Goal: Transaction & Acquisition: Purchase product/service

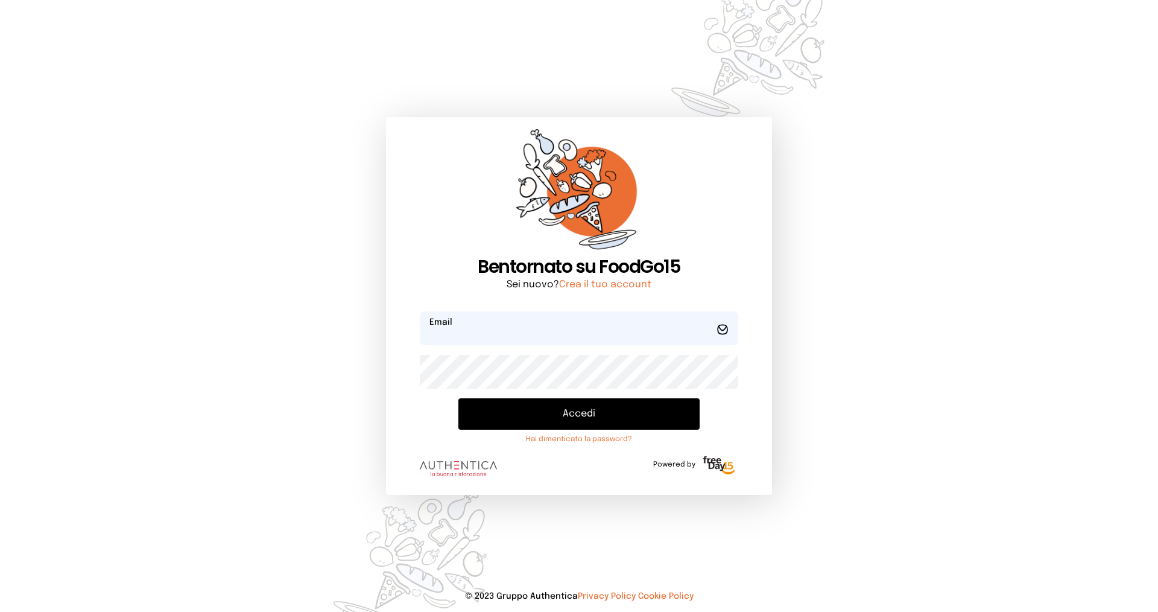
type input "**********"
click at [529, 408] on button "Accedi" at bounding box center [579, 413] width 241 height 31
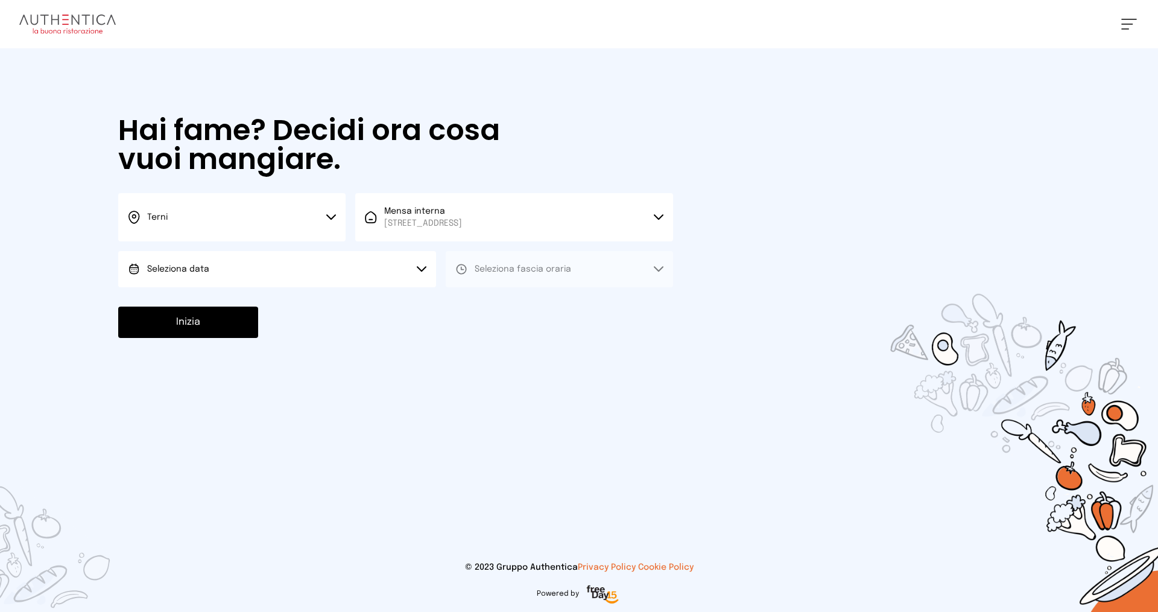
click at [171, 272] on span "Seleziona data" at bounding box center [178, 269] width 62 height 8
click at [173, 297] on span "[DATE], [DATE]" at bounding box center [176, 303] width 59 height 12
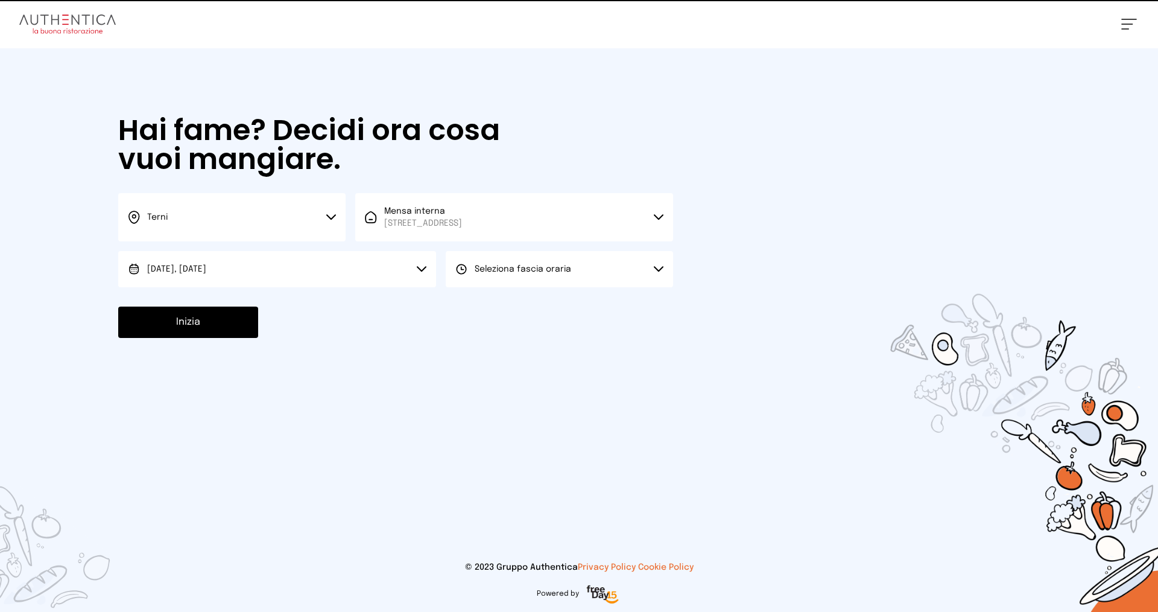
click at [483, 261] on button "Seleziona fascia oraria" at bounding box center [559, 269] width 227 height 36
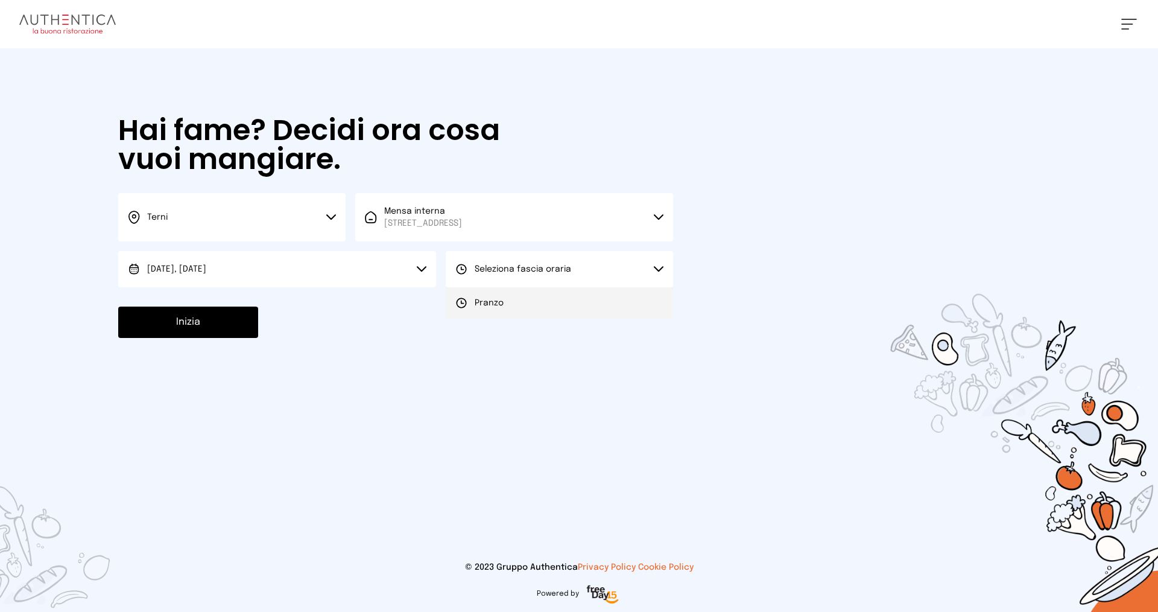
click at [466, 301] on 1 at bounding box center [461, 302] width 9 height 9
click at [163, 319] on button "Inizia" at bounding box center [188, 322] width 140 height 31
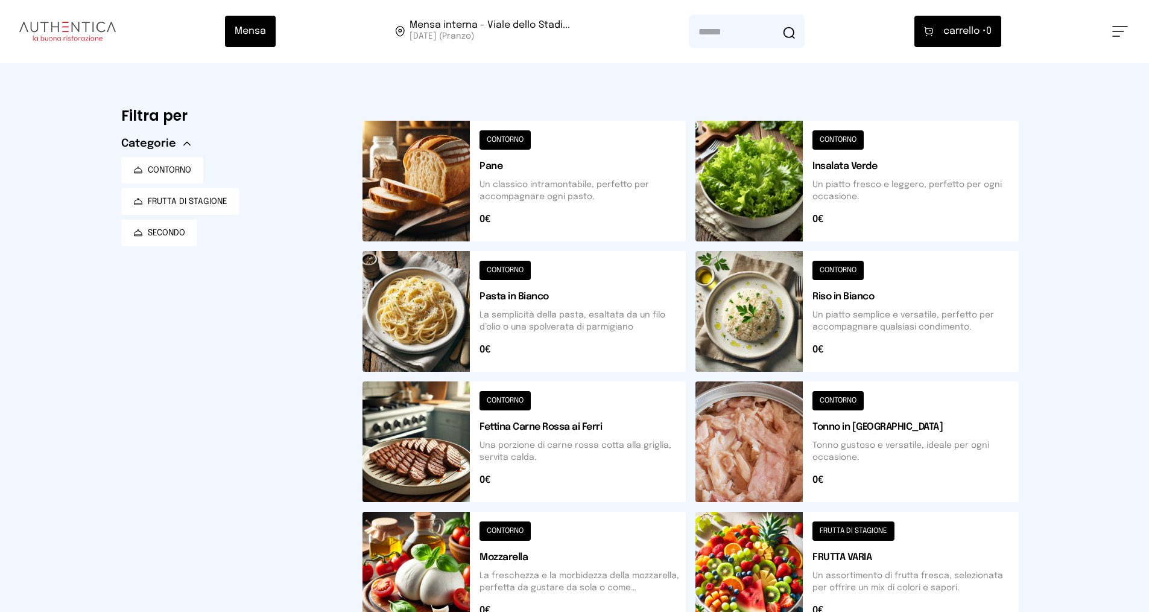
click at [839, 139] on button at bounding box center [857, 181] width 323 height 121
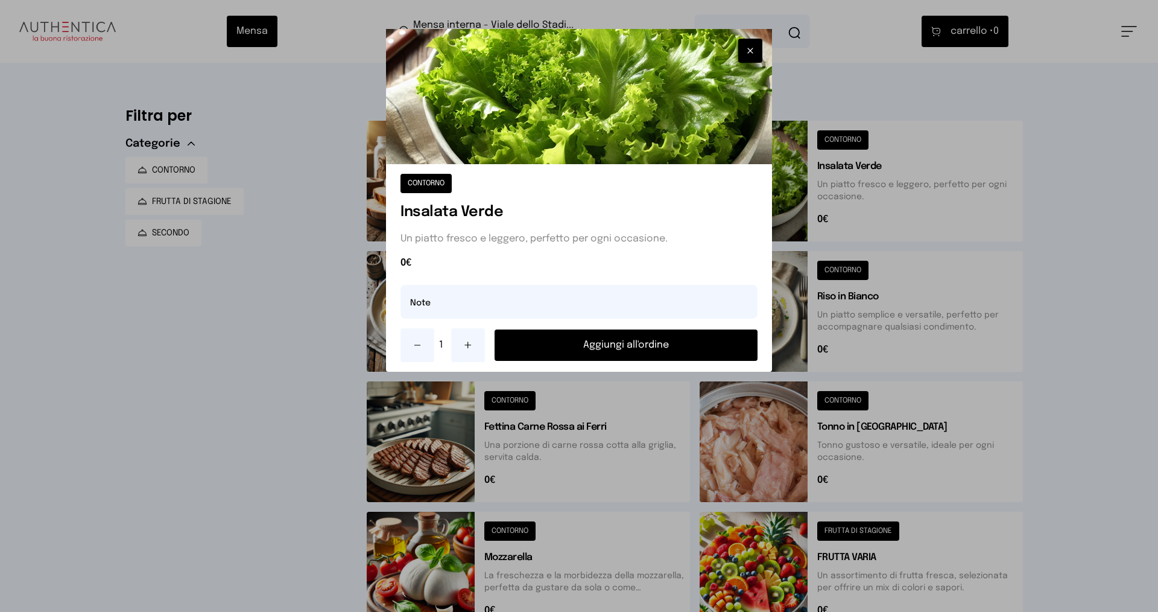
click at [656, 341] on button "Aggiungi all'ordine" at bounding box center [626, 344] width 263 height 31
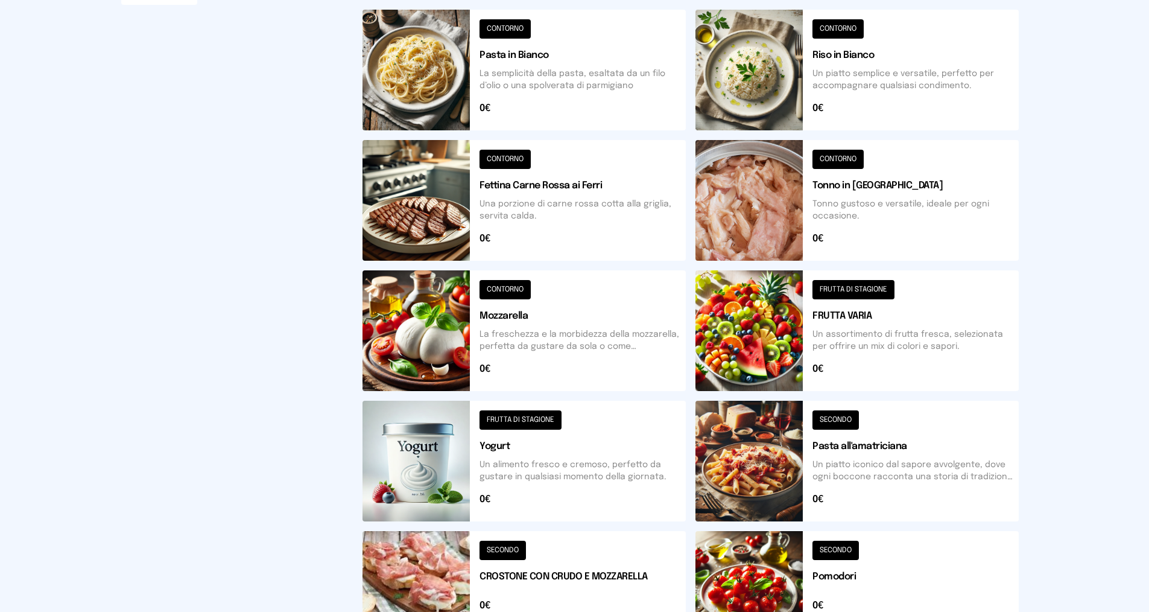
scroll to position [375, 0]
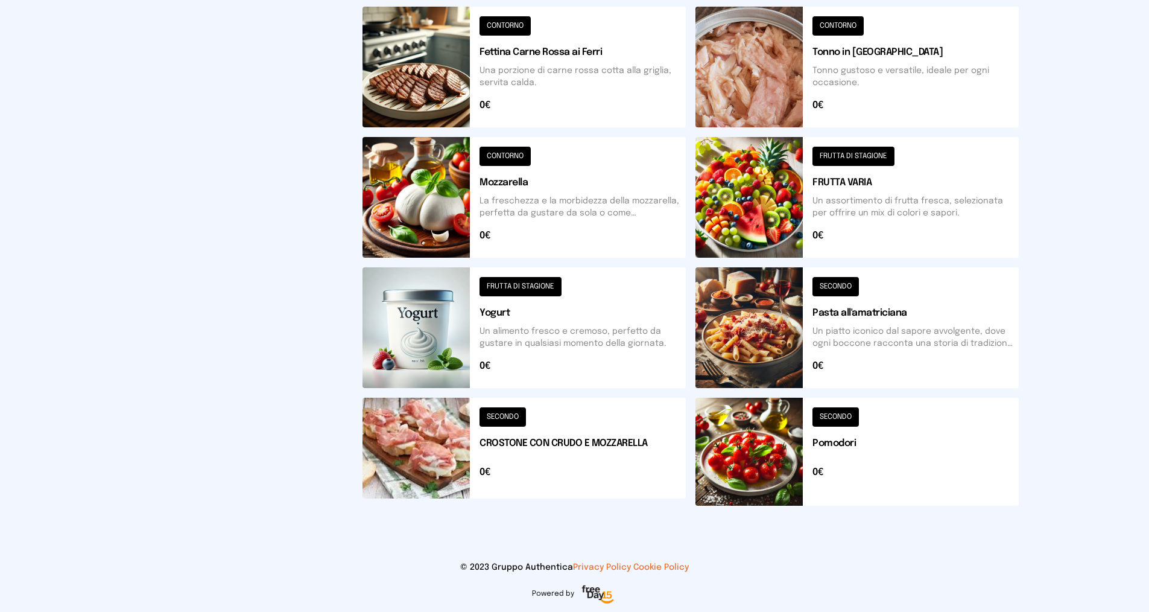
click at [509, 415] on button at bounding box center [524, 452] width 323 height 108
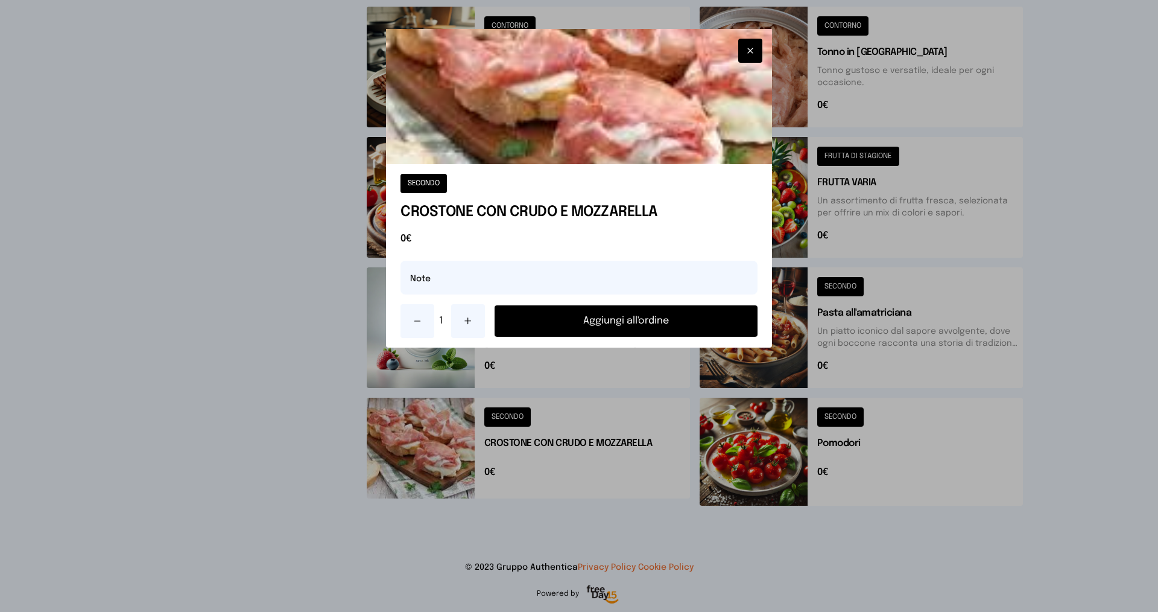
click at [638, 318] on button "Aggiungi all'ordine" at bounding box center [626, 320] width 263 height 31
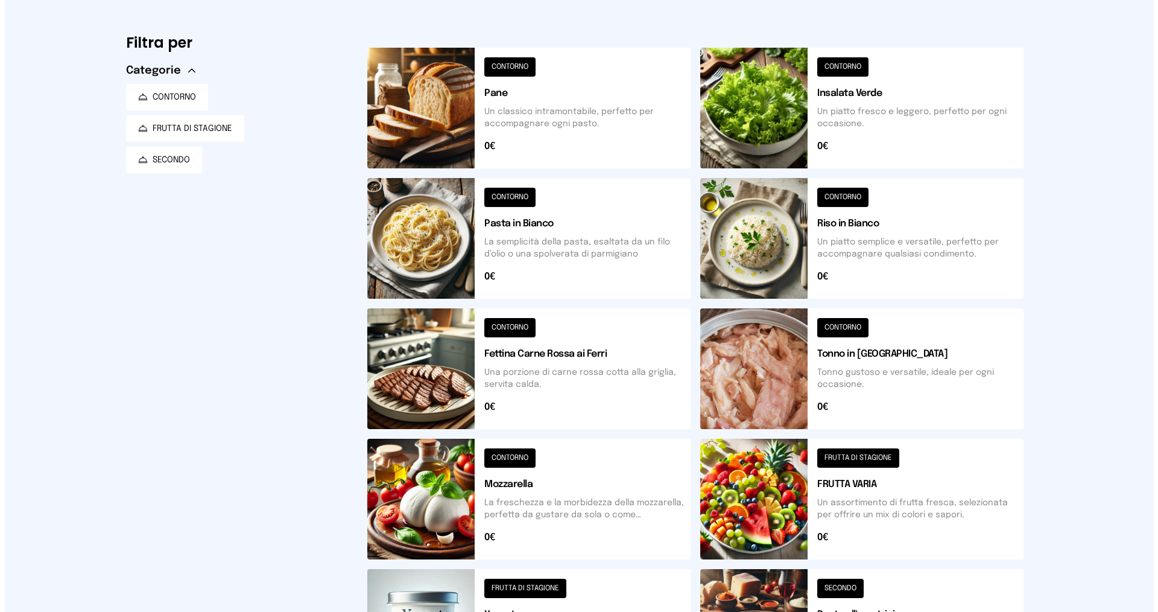
scroll to position [0, 0]
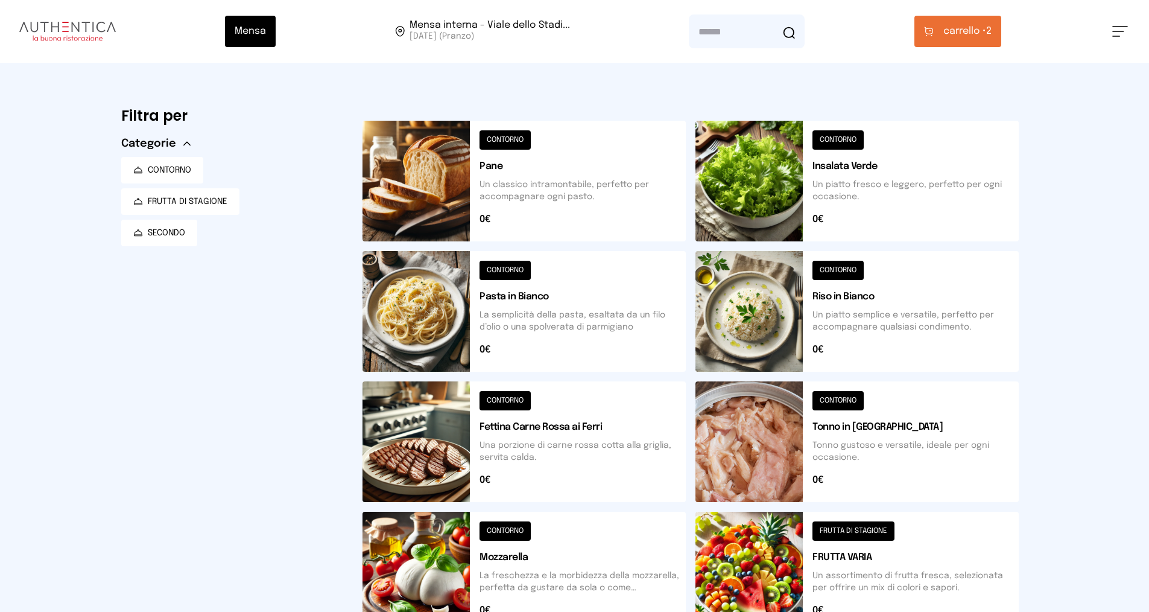
click at [982, 26] on span "carrello •" at bounding box center [965, 31] width 43 height 14
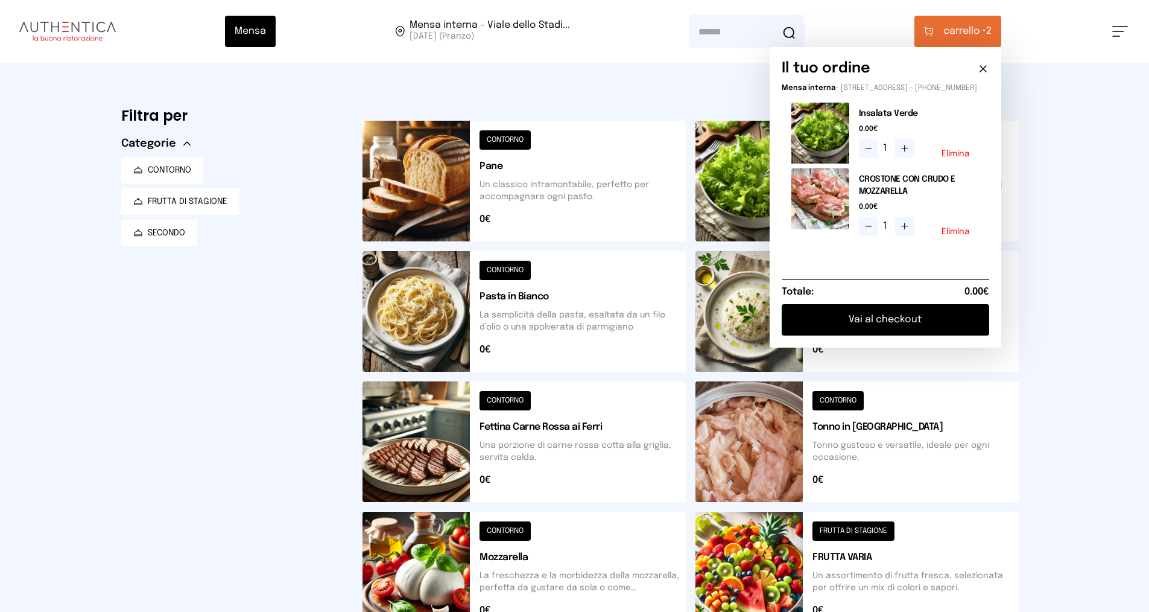
click at [860, 323] on button "Vai al checkout" at bounding box center [886, 319] width 208 height 31
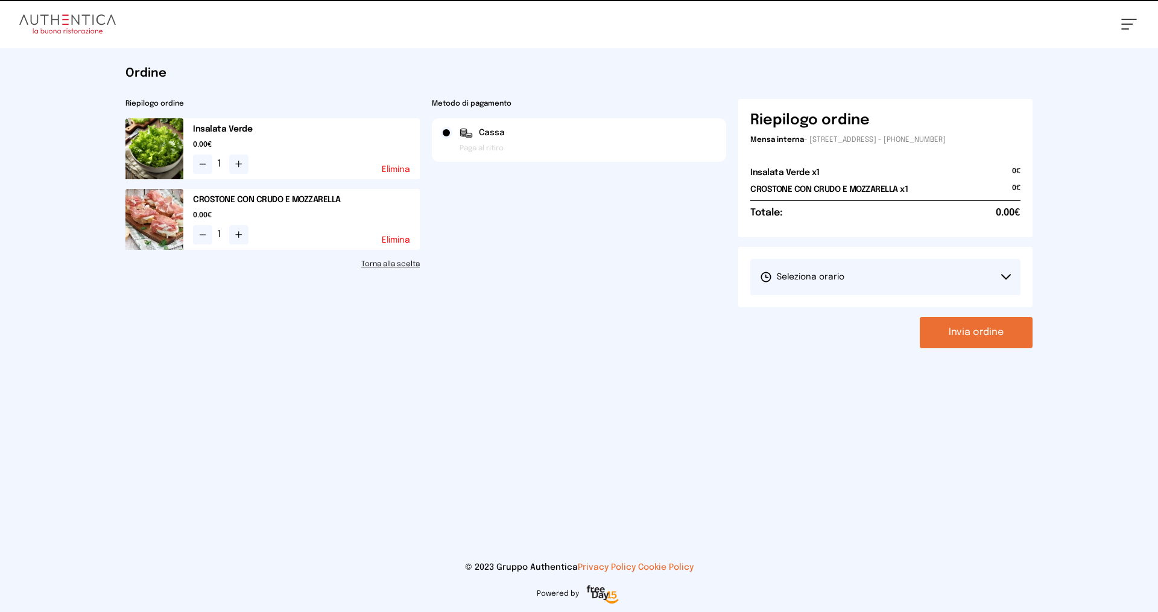
click at [827, 277] on span "Seleziona orario" at bounding box center [802, 277] width 84 height 12
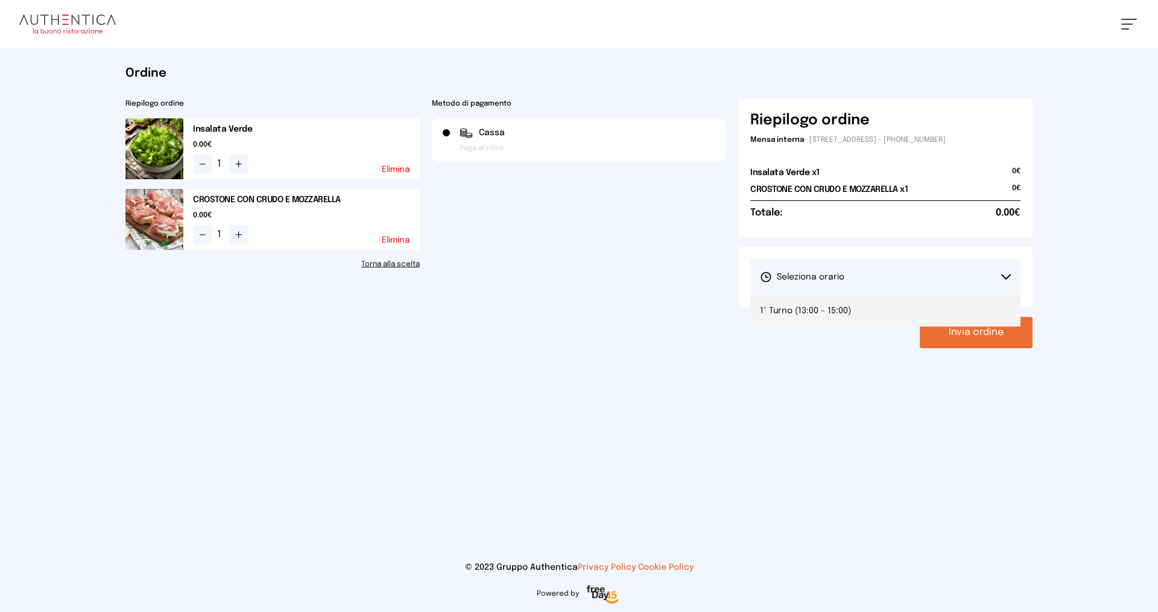
click at [818, 305] on span "1° Turno (13:00 - 15:00)" at bounding box center [805, 311] width 91 height 12
click at [958, 335] on button "Invia ordine" at bounding box center [976, 332] width 113 height 31
